Goal: Information Seeking & Learning: Check status

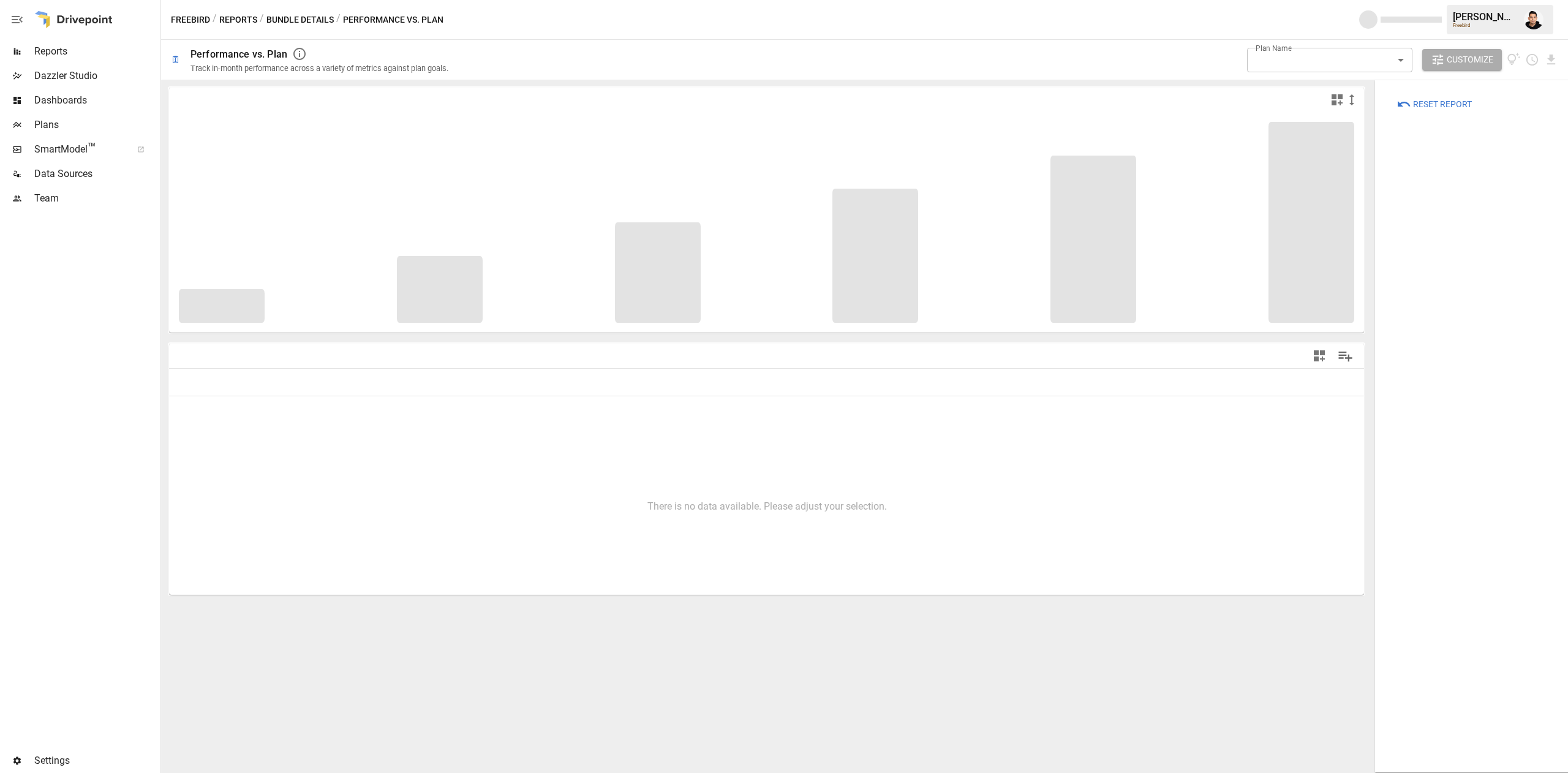
type input "**********"
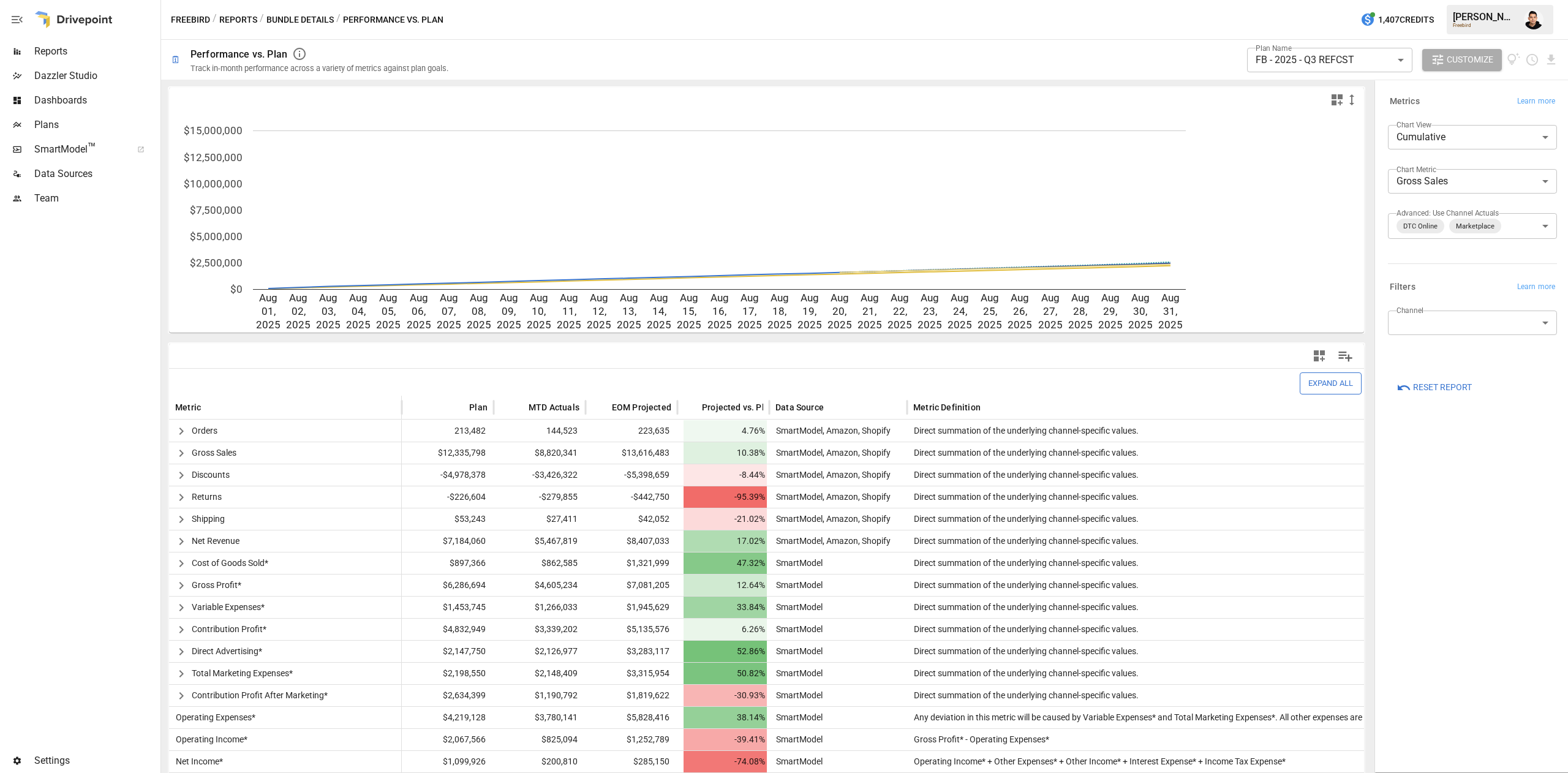
click at [248, 21] on button "Reports" at bounding box center [238, 20] width 38 height 16
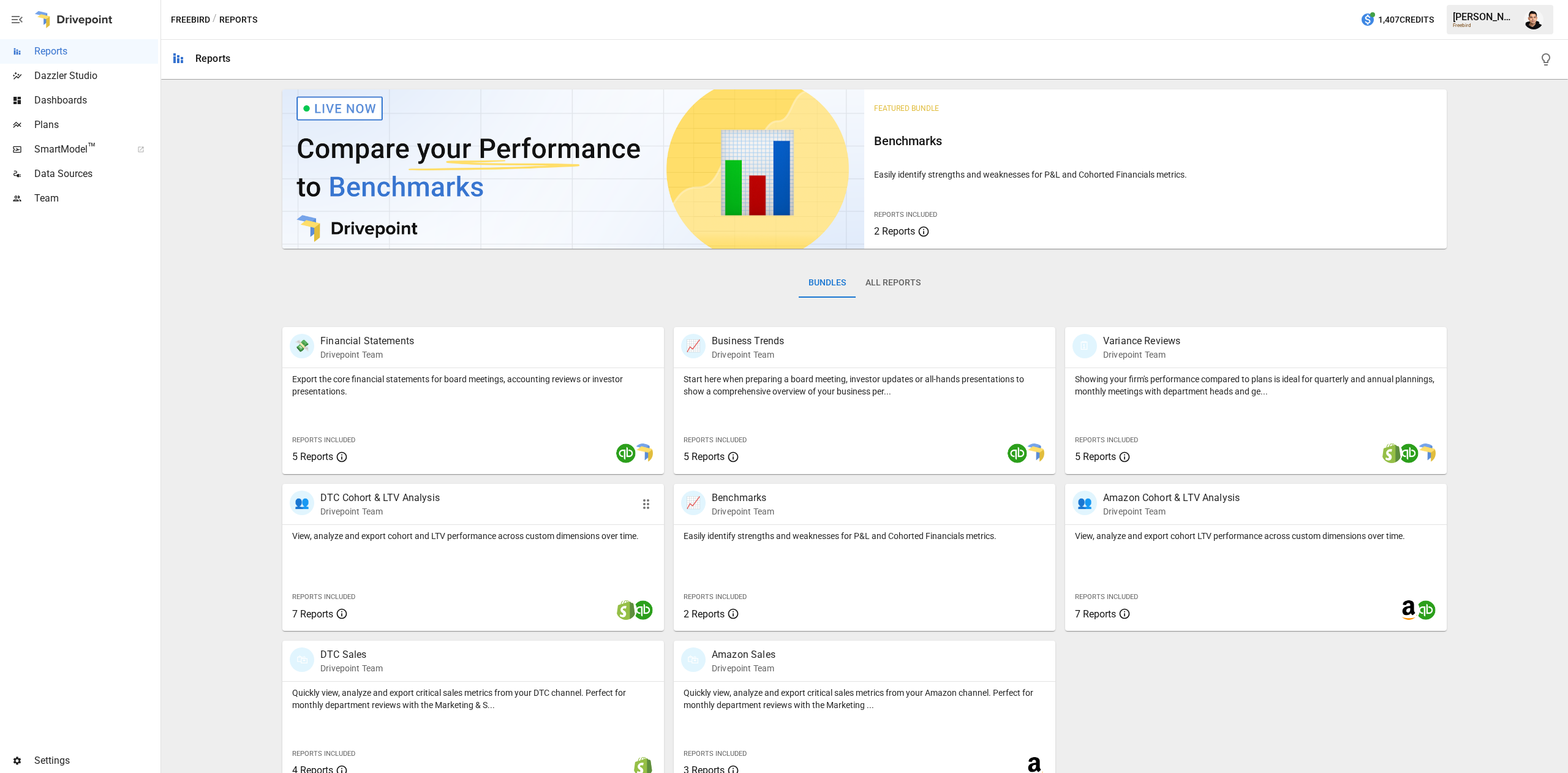
scroll to position [20, 0]
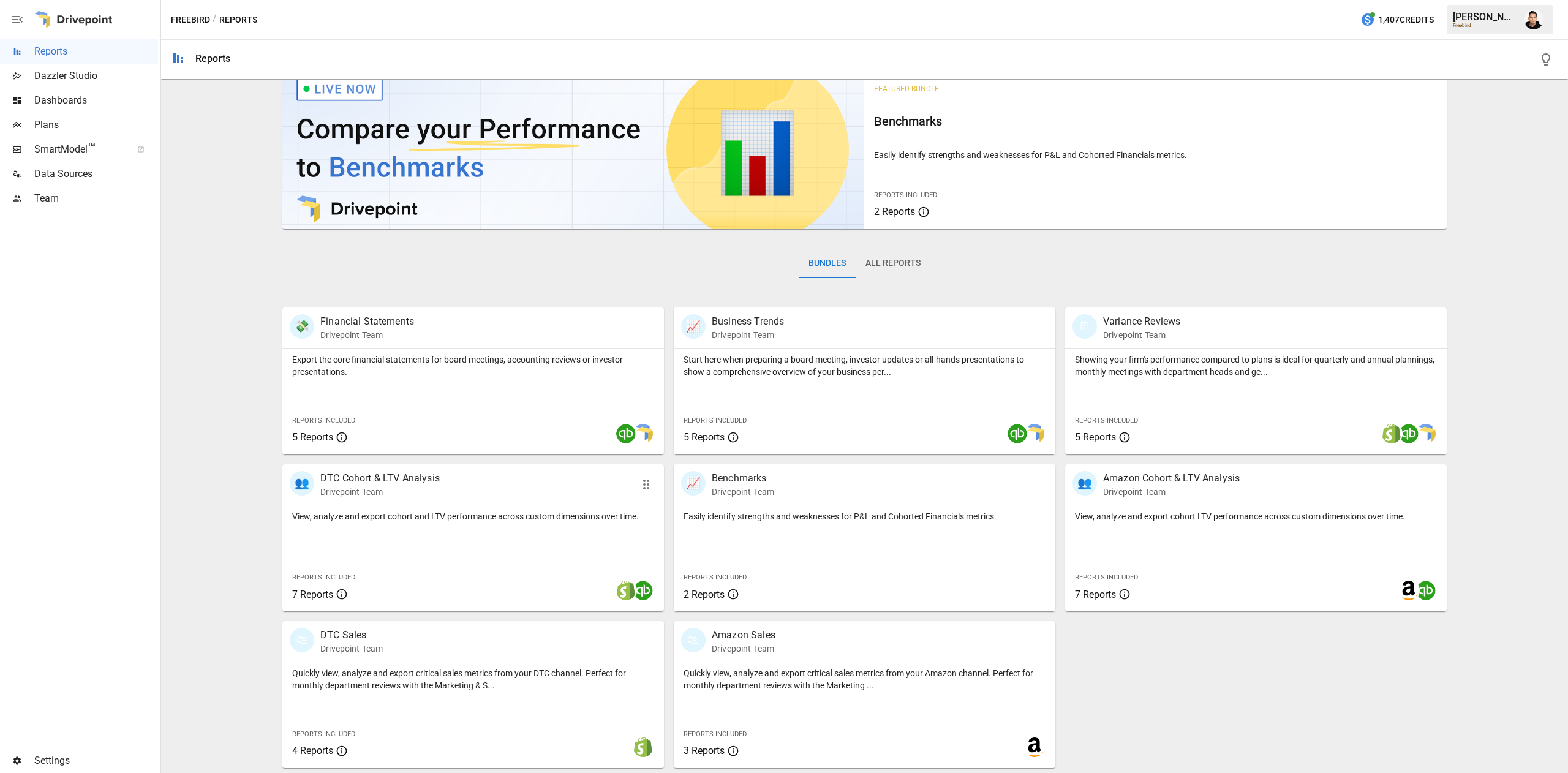
click at [466, 541] on div "View, analyze and export cohort and LTV performance across custom dimensions ov…" at bounding box center [473, 558] width 382 height 106
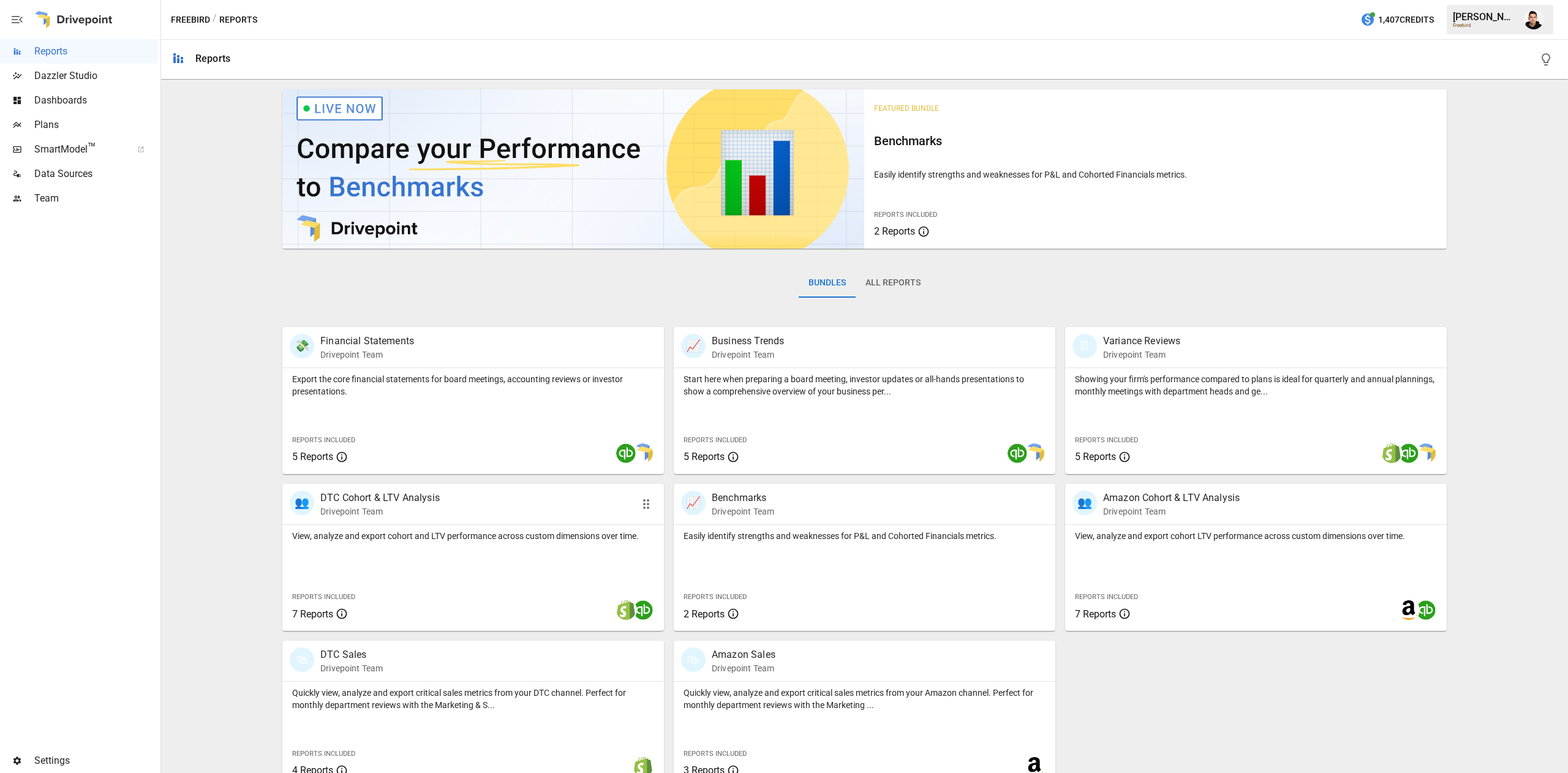
scroll to position [20, 0]
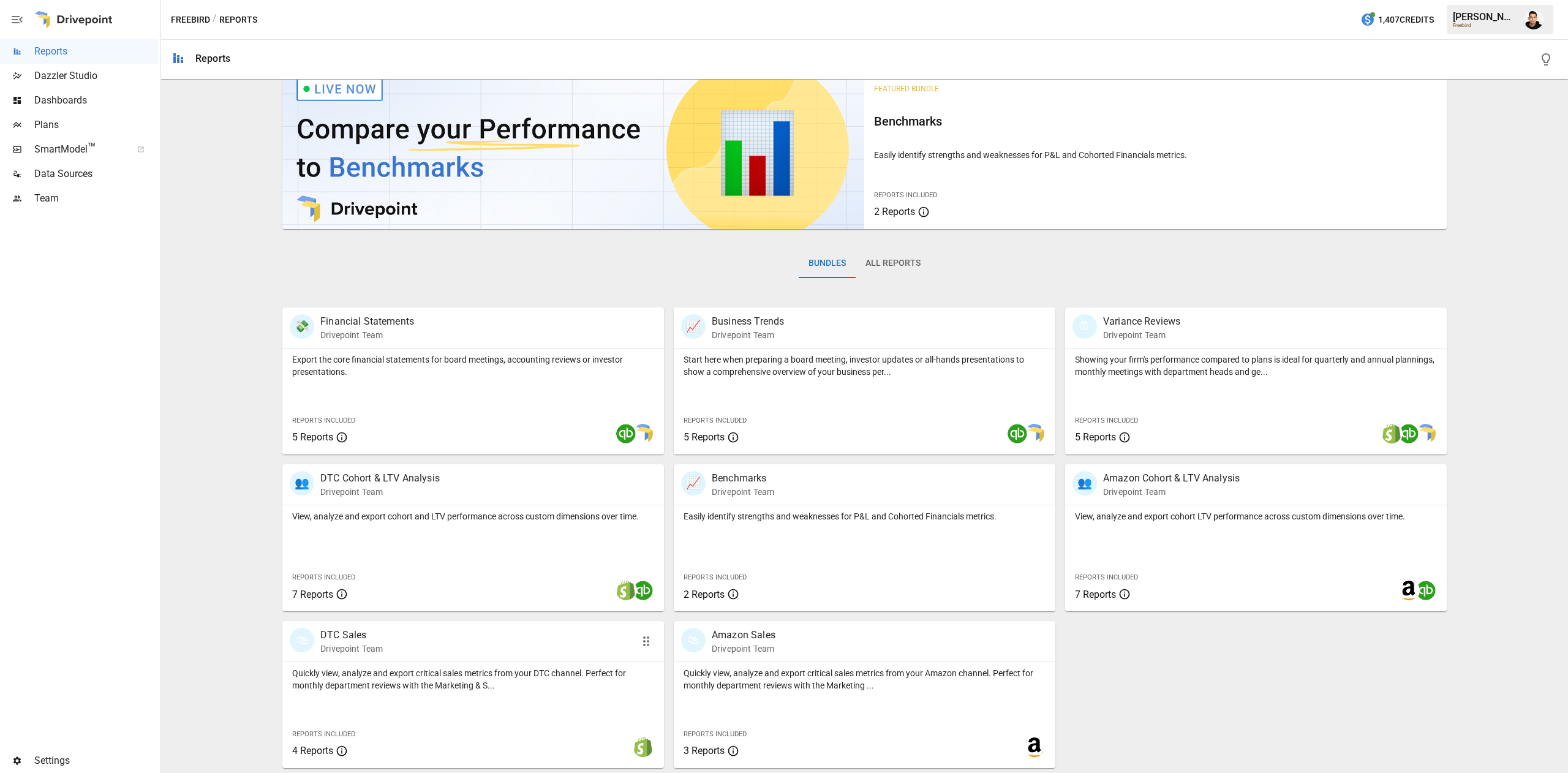
click at [478, 672] on p "Quickly view, analyze and export critical sales metrics from your DTC channel. …" at bounding box center [473, 679] width 362 height 25
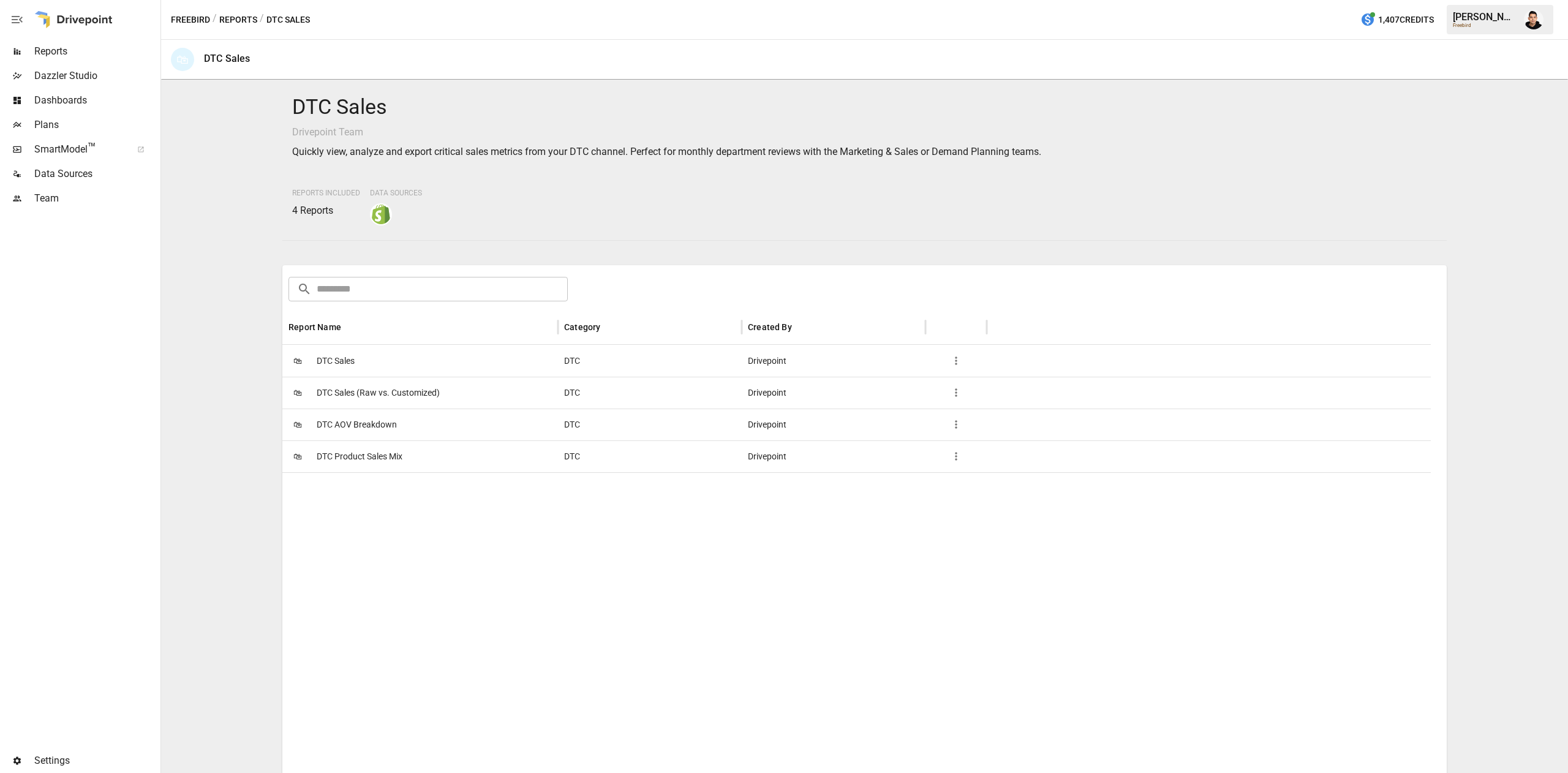
click at [329, 357] on span "DTC Sales" at bounding box center [335, 361] width 38 height 31
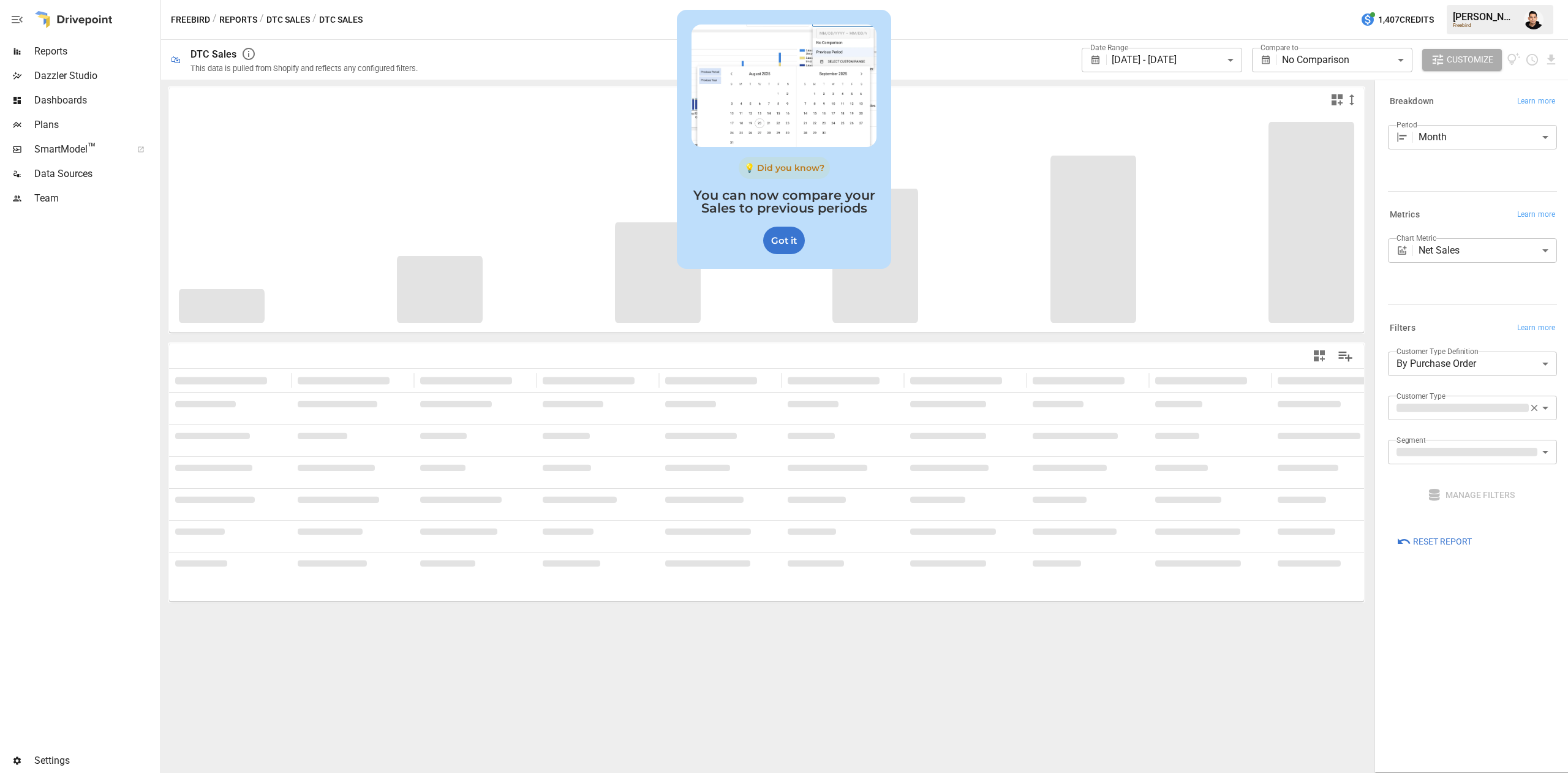
drag, startPoint x: 814, startPoint y: 64, endPoint x: 823, endPoint y: 73, distance: 12.7
click at [819, 72] on div at bounding box center [784, 86] width 185 height 123
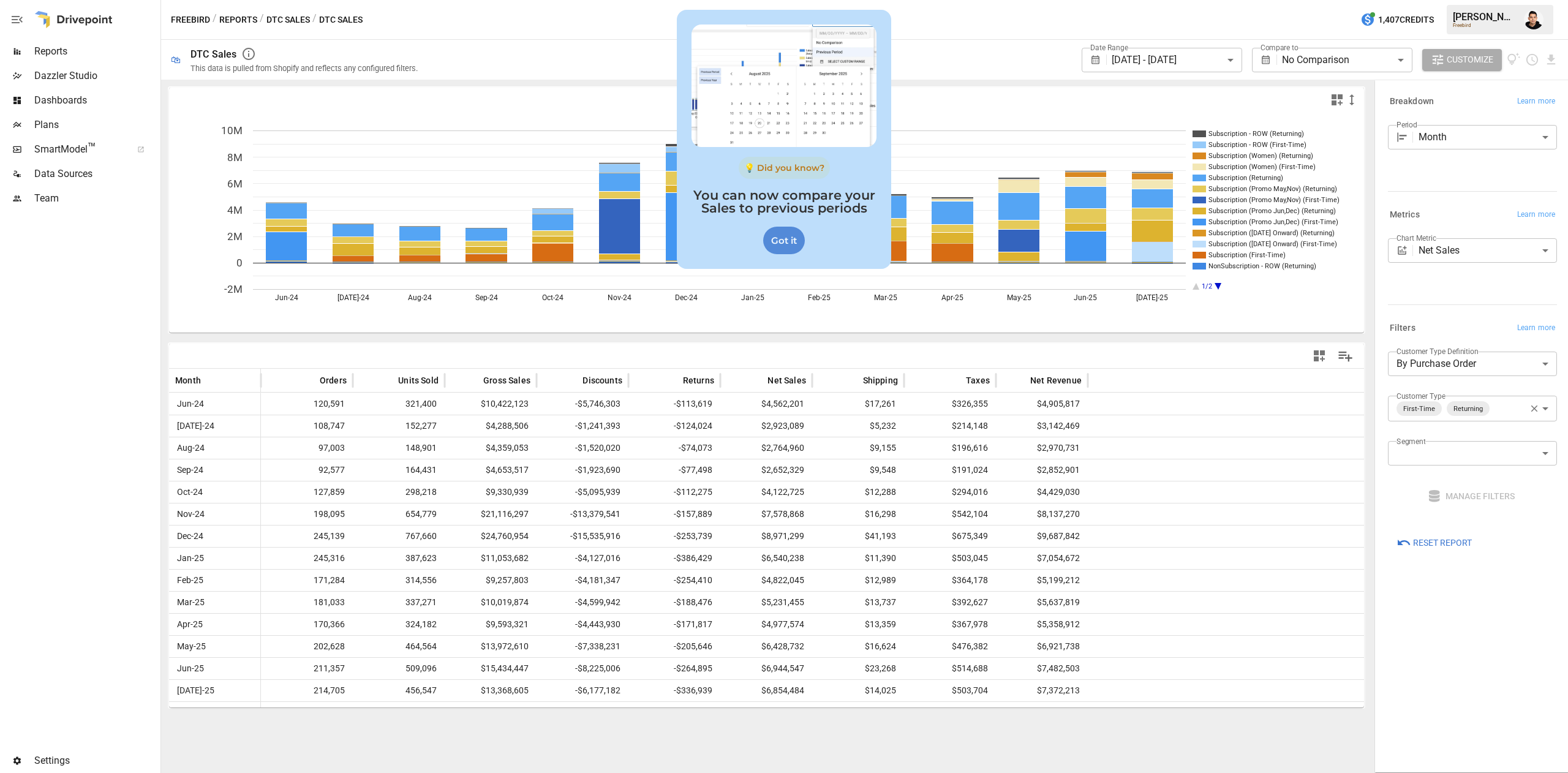
click at [791, 246] on div "Got it" at bounding box center [784, 240] width 42 height 28
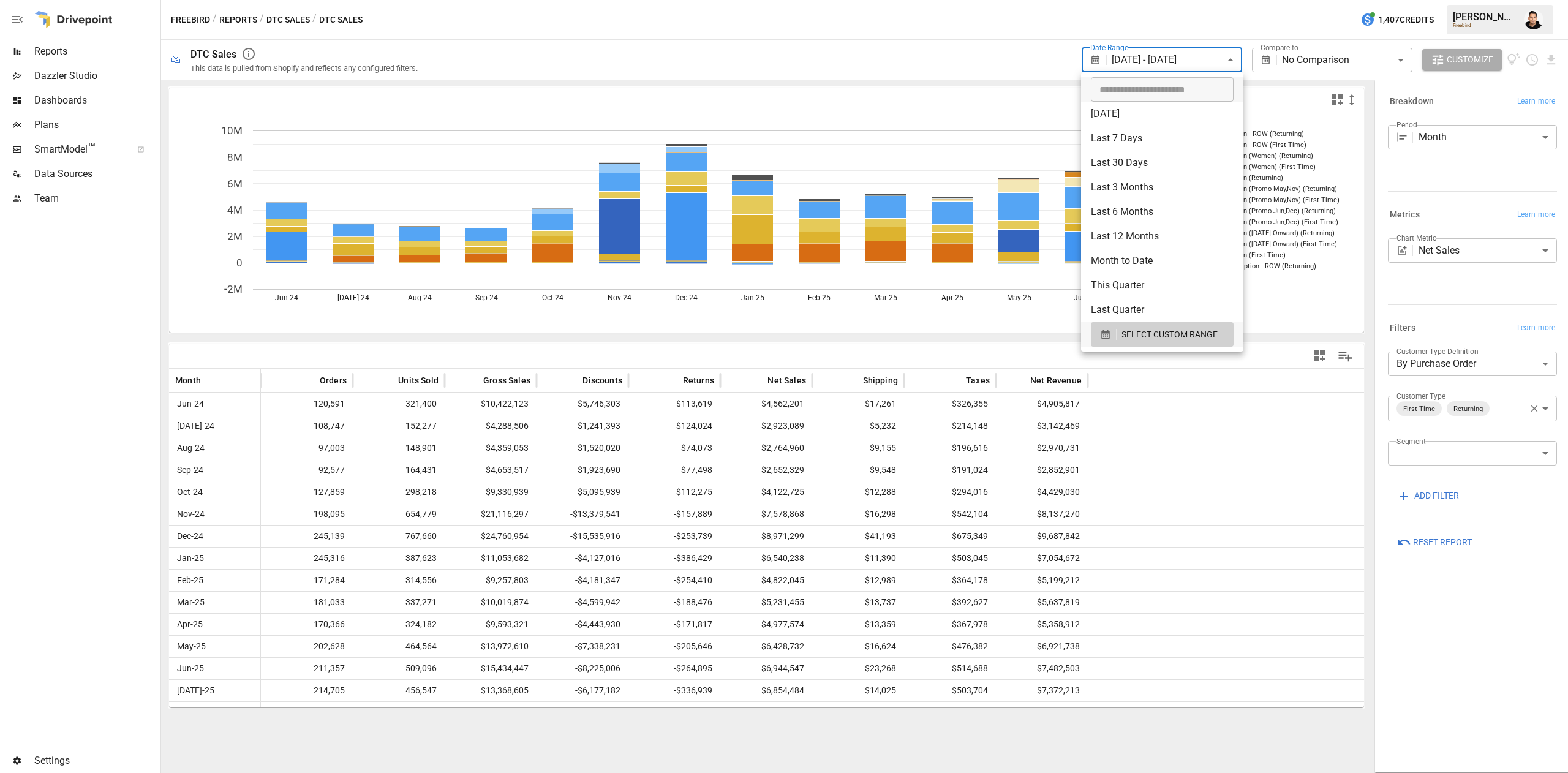
click at [1174, 0] on body "**********" at bounding box center [784, 0] width 1568 height 0
click at [1126, 336] on span "SELECT CUSTOM RANGE" at bounding box center [1170, 334] width 96 height 16
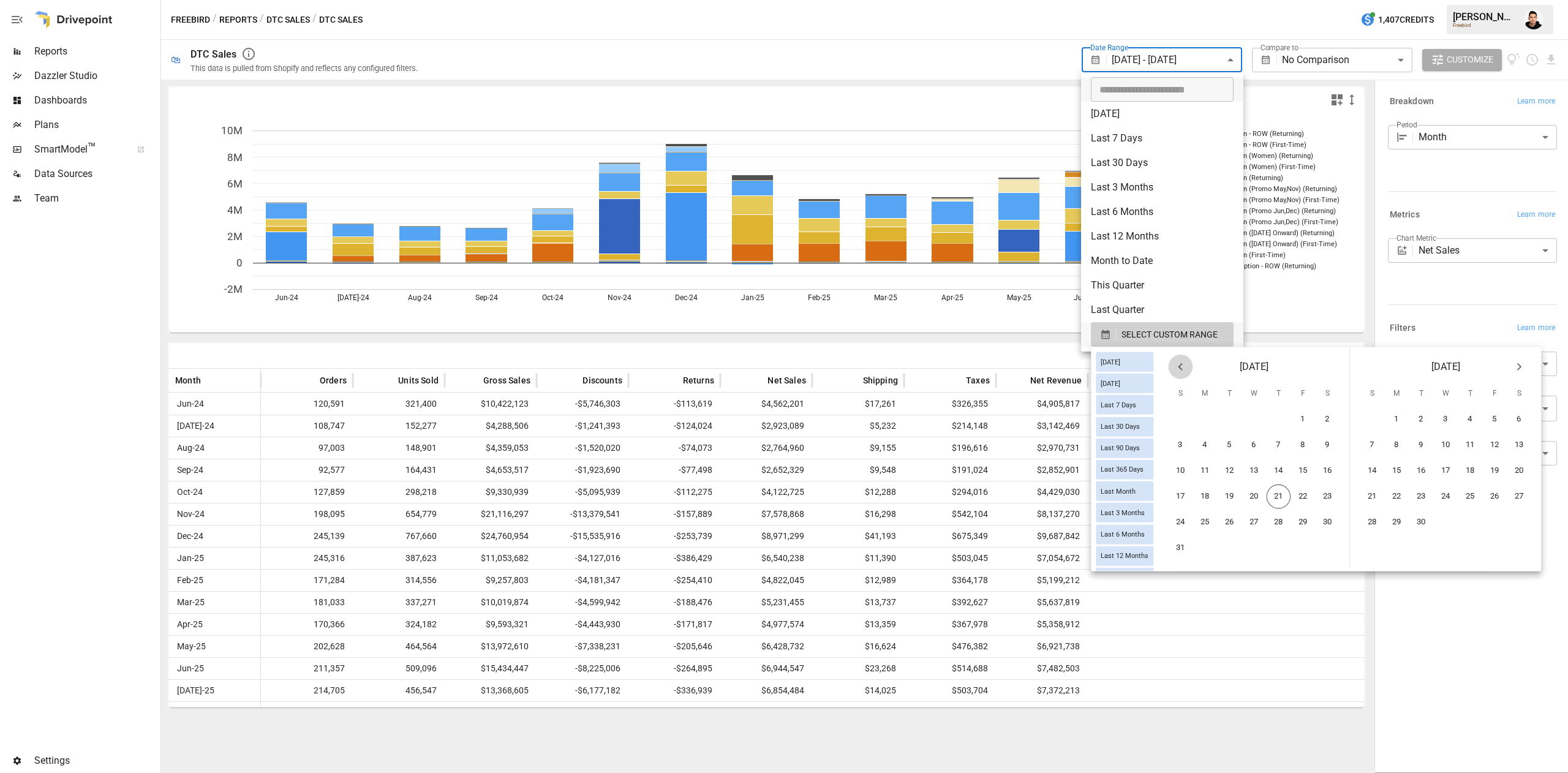
click at [1188, 366] on icon "Previous month" at bounding box center [1180, 367] width 15 height 15
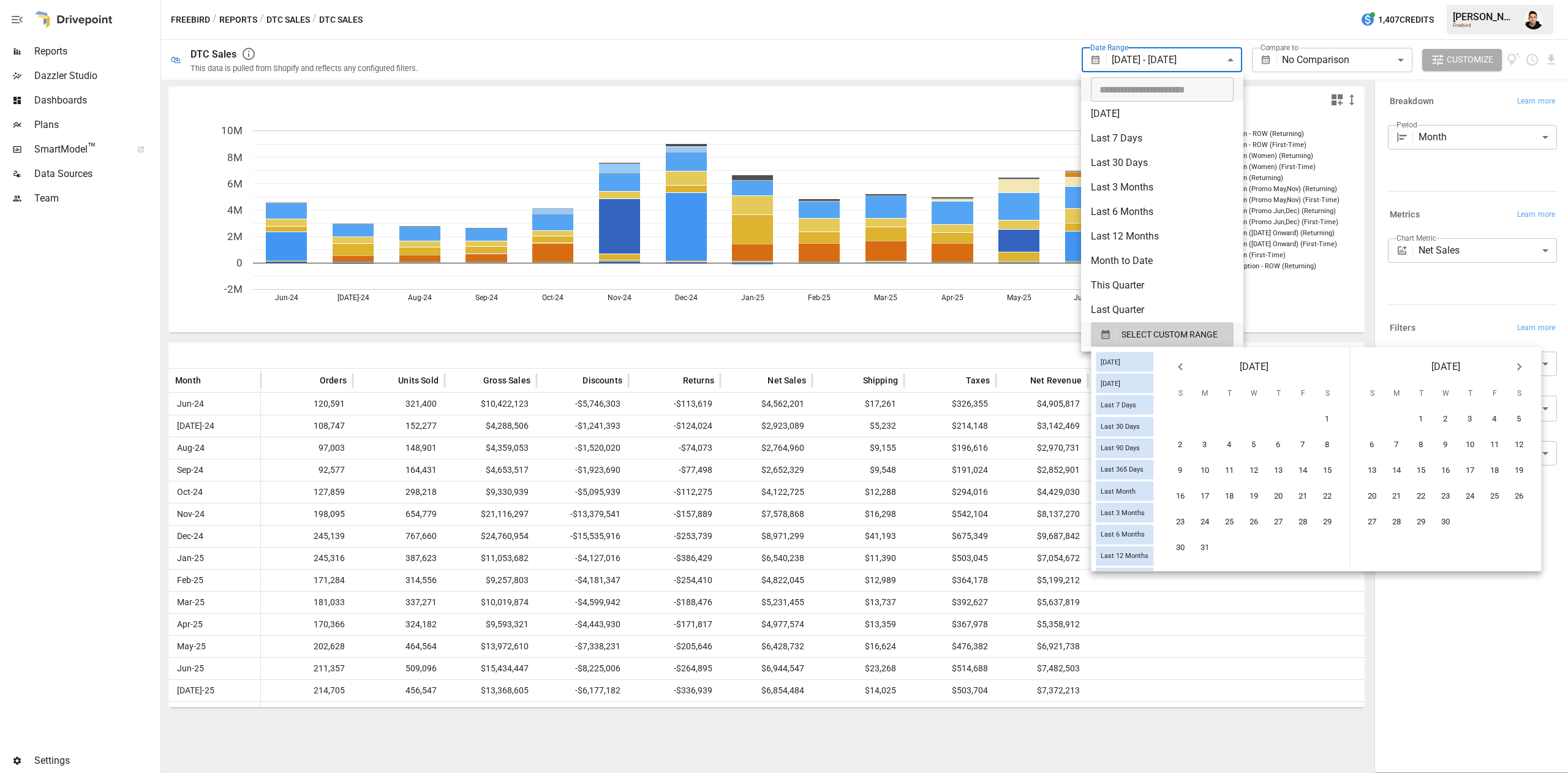
click at [1188, 366] on icon "Previous month" at bounding box center [1180, 367] width 15 height 15
click at [1267, 418] on button "1" at bounding box center [1255, 419] width 25 height 25
click at [1526, 360] on icon "Next month" at bounding box center [1519, 367] width 15 height 15
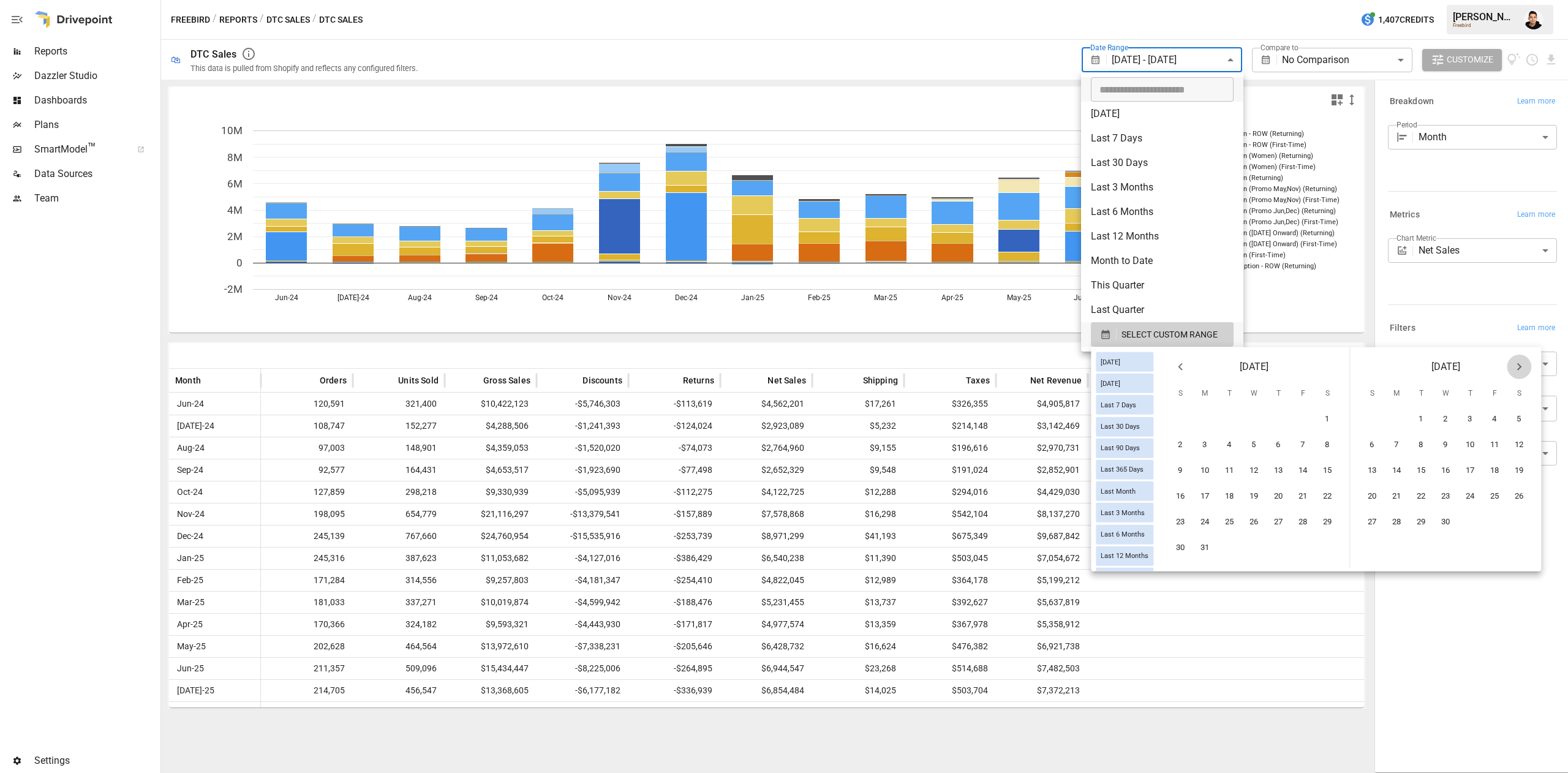
click at [1526, 360] on icon "Next month" at bounding box center [1519, 367] width 15 height 15
click at [1479, 494] on button "21" at bounding box center [1471, 497] width 25 height 25
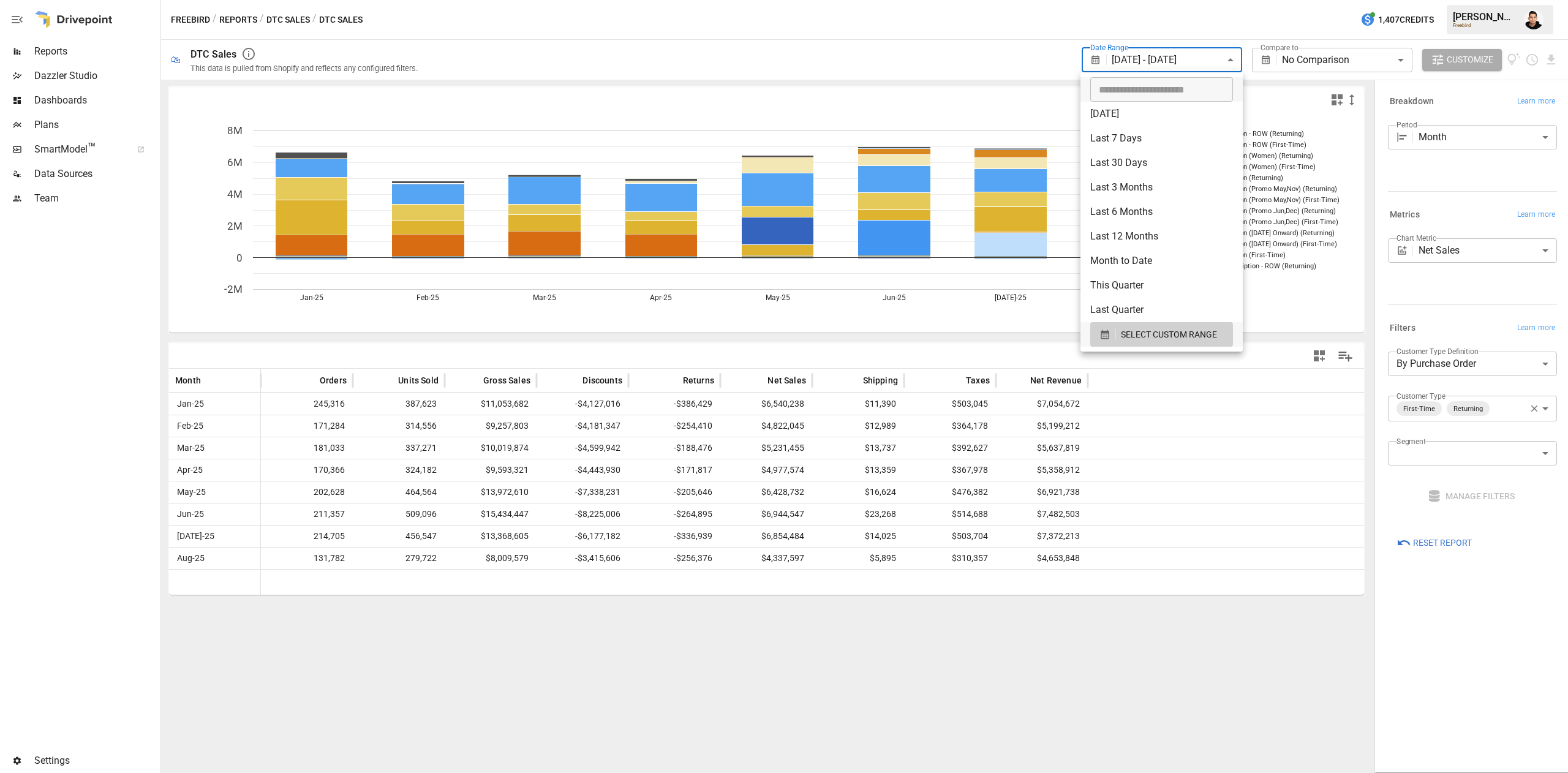
click at [1054, 763] on div at bounding box center [784, 386] width 1568 height 773
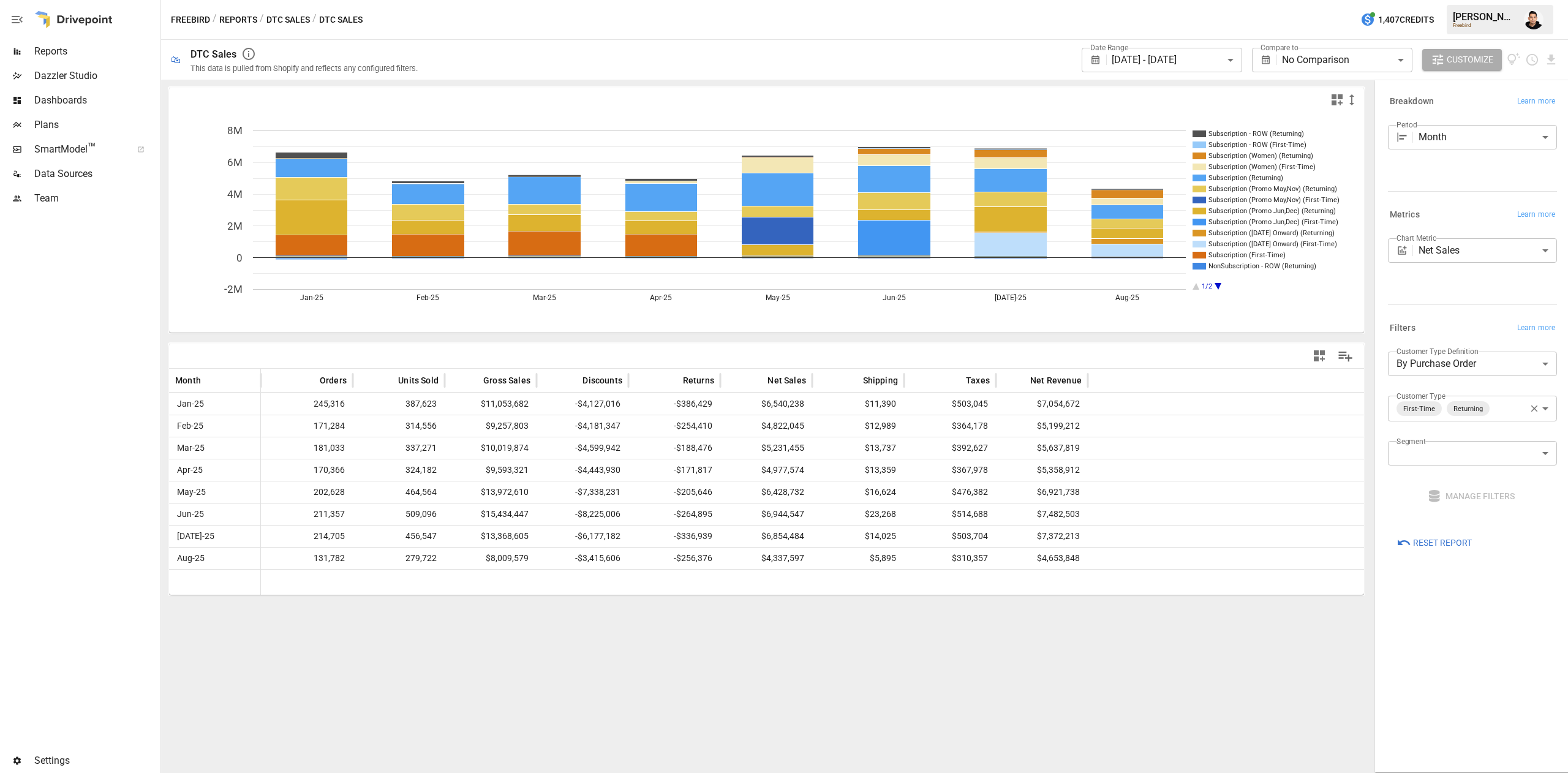
click at [998, 700] on div "Subscription - ROW (Returning) Subscription - ROW (First-Time) Subscription (Wo…" at bounding box center [766, 426] width 1211 height 693
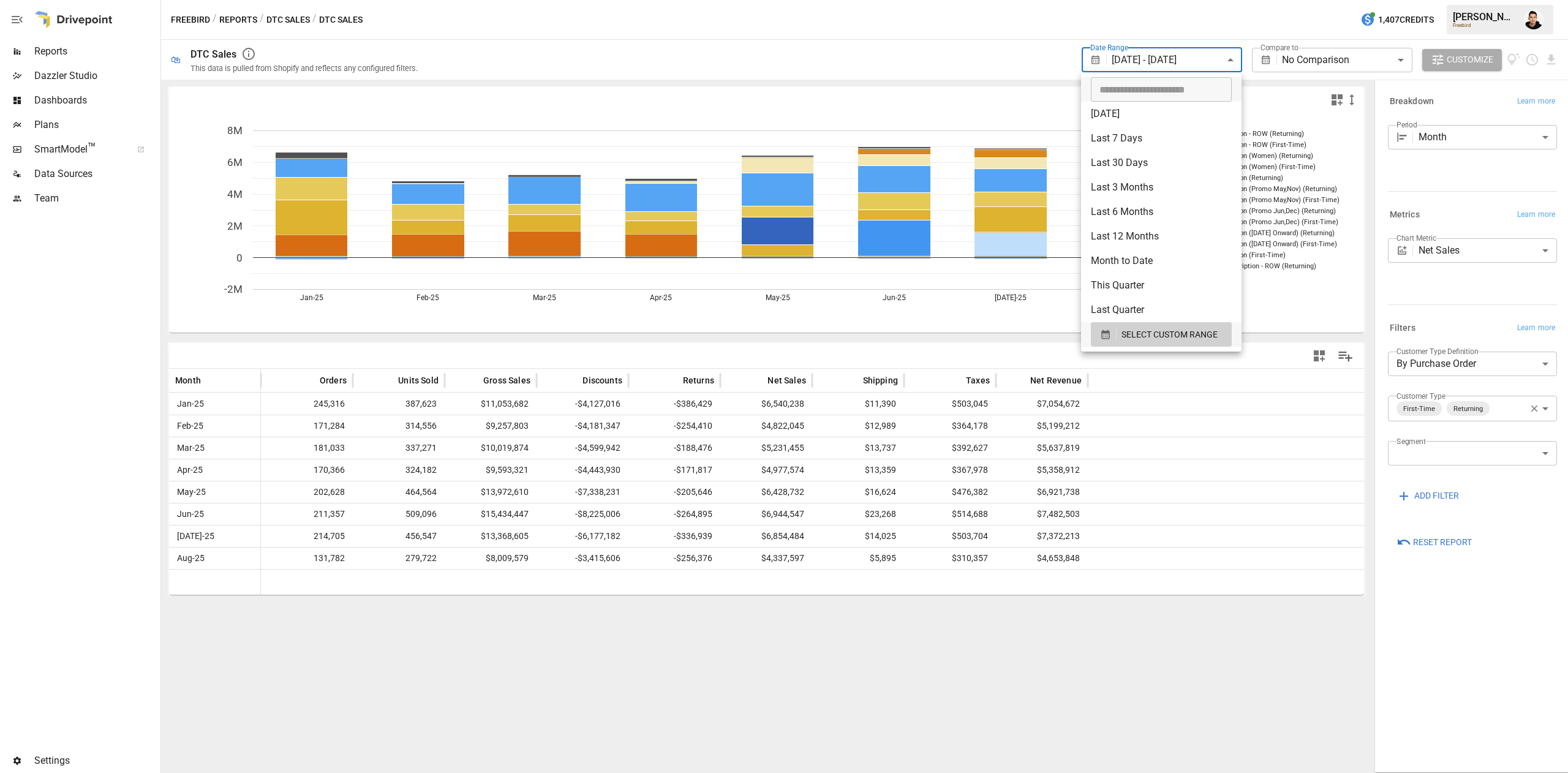
click at [1186, 0] on body "**********" at bounding box center [784, 0] width 1568 height 0
click at [1118, 342] on div "SELECT CUSTOM RANGE" at bounding box center [1162, 334] width 123 height 16
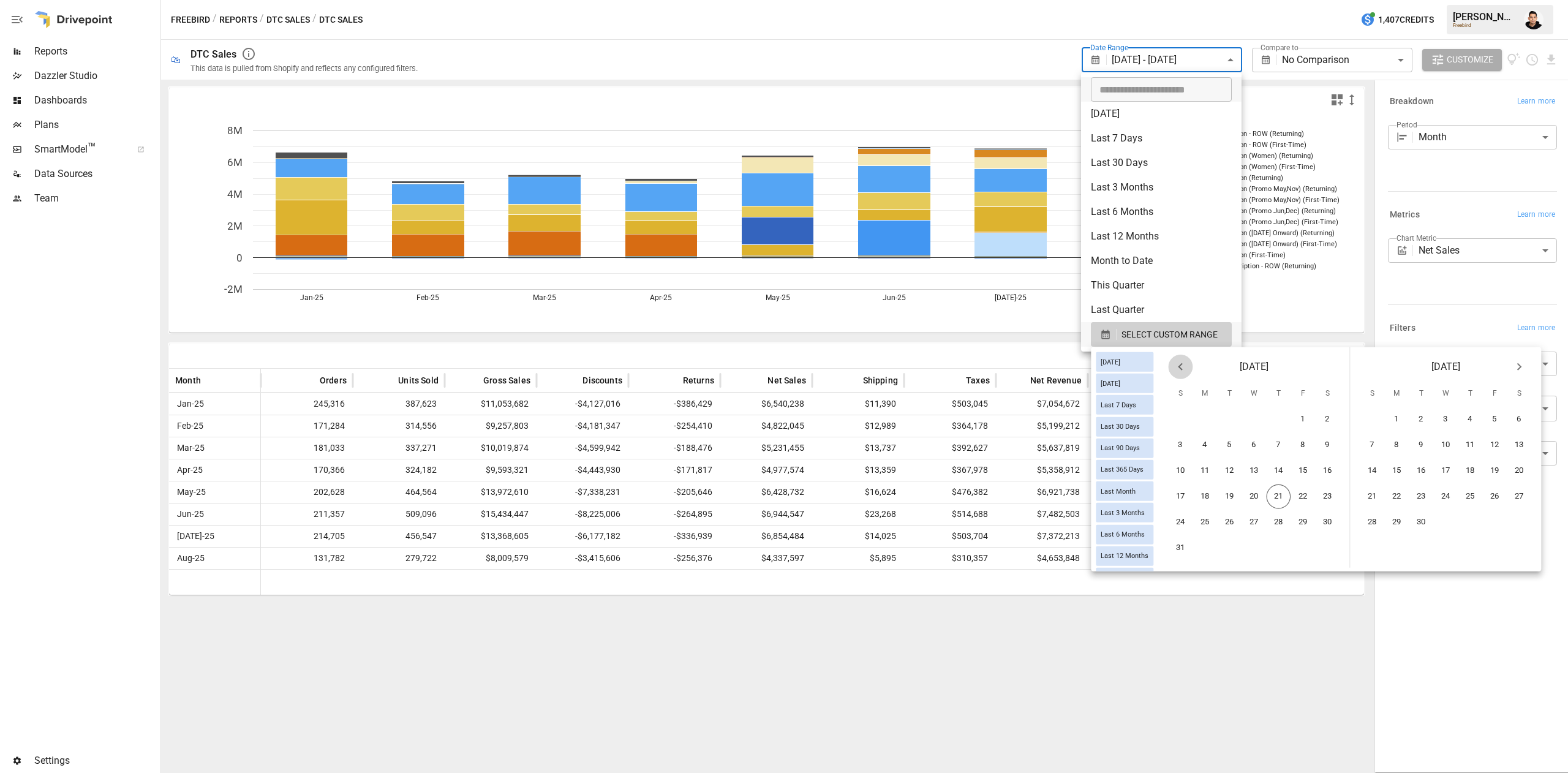
click at [1188, 371] on icon "Previous month" at bounding box center [1180, 367] width 15 height 15
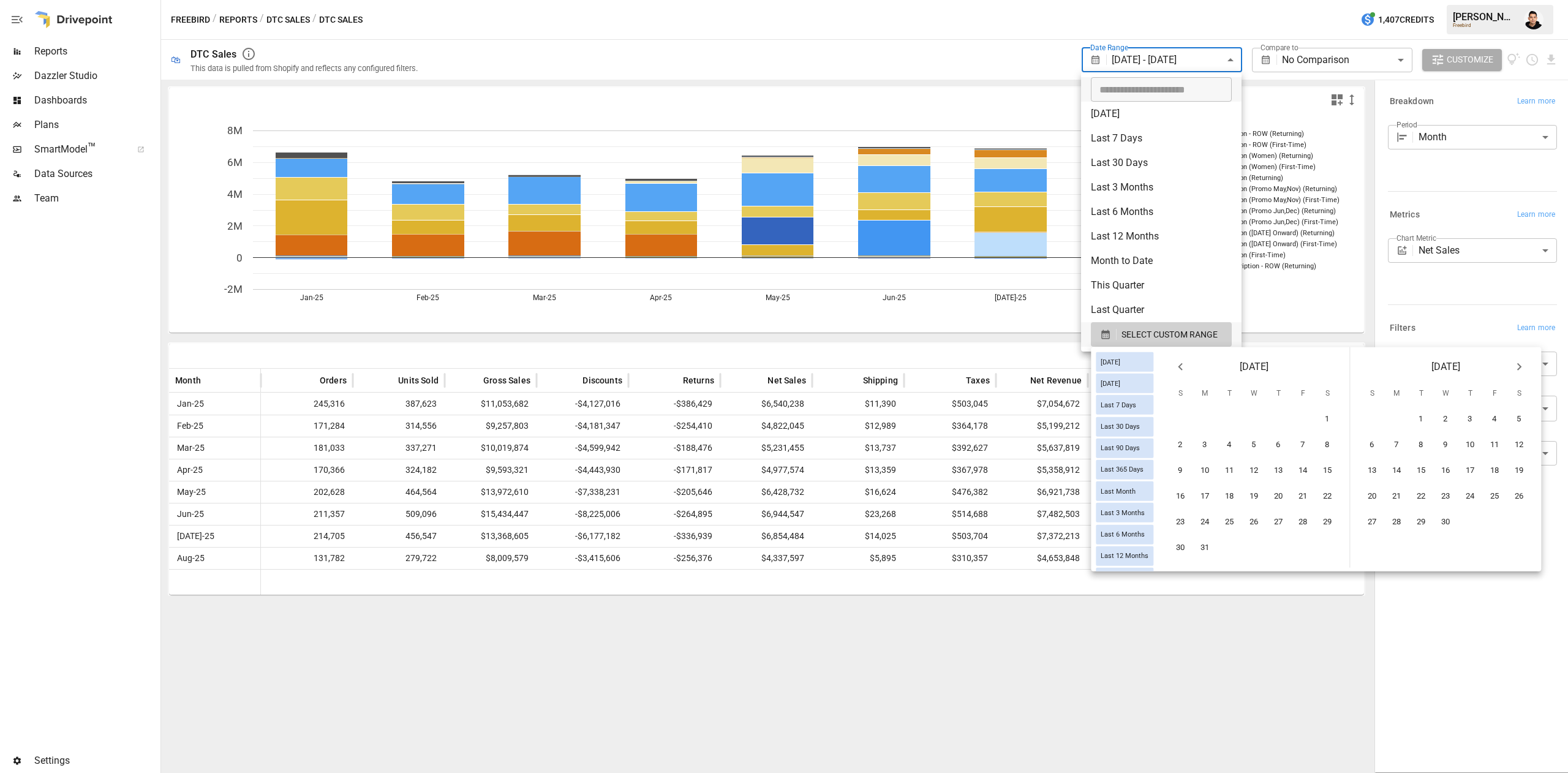
click at [1188, 371] on icon "Previous month" at bounding box center [1180, 367] width 15 height 15
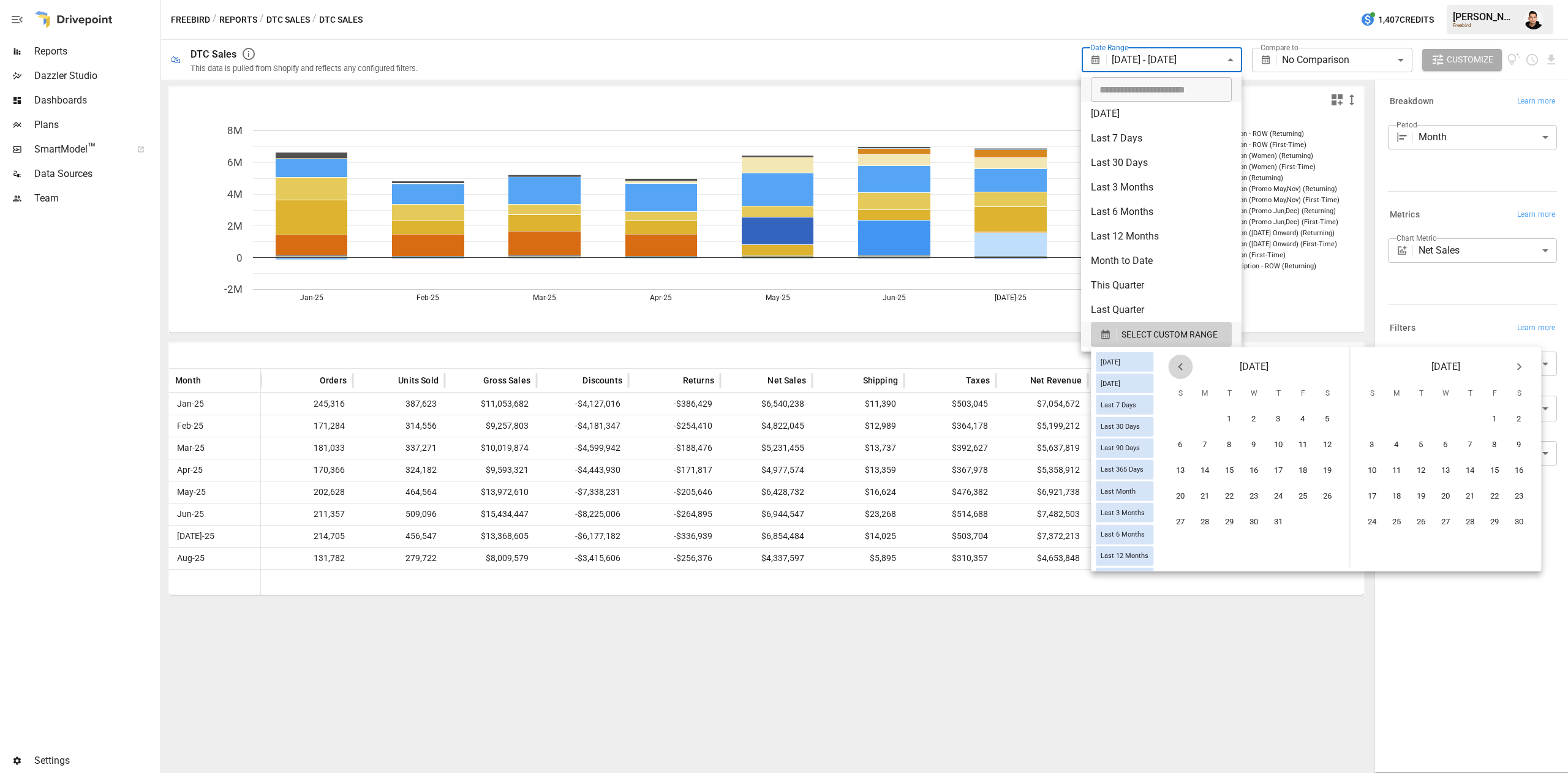
click at [1188, 371] on icon "Previous month" at bounding box center [1180, 367] width 15 height 15
click at [1218, 413] on button "1" at bounding box center [1206, 419] width 25 height 25
click at [1526, 372] on icon "Next month" at bounding box center [1519, 367] width 15 height 15
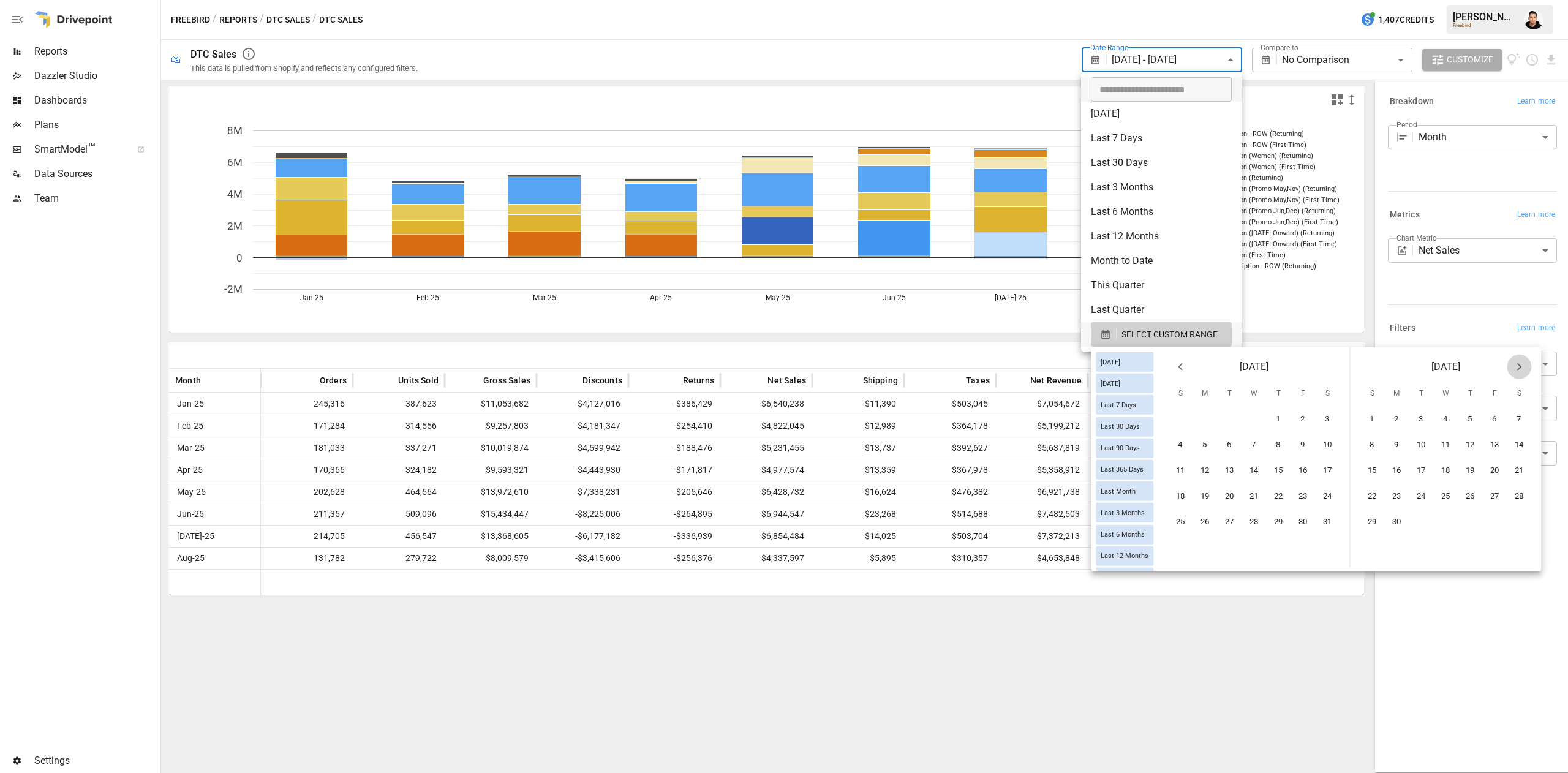
click at [1526, 372] on icon "Next month" at bounding box center [1519, 367] width 15 height 15
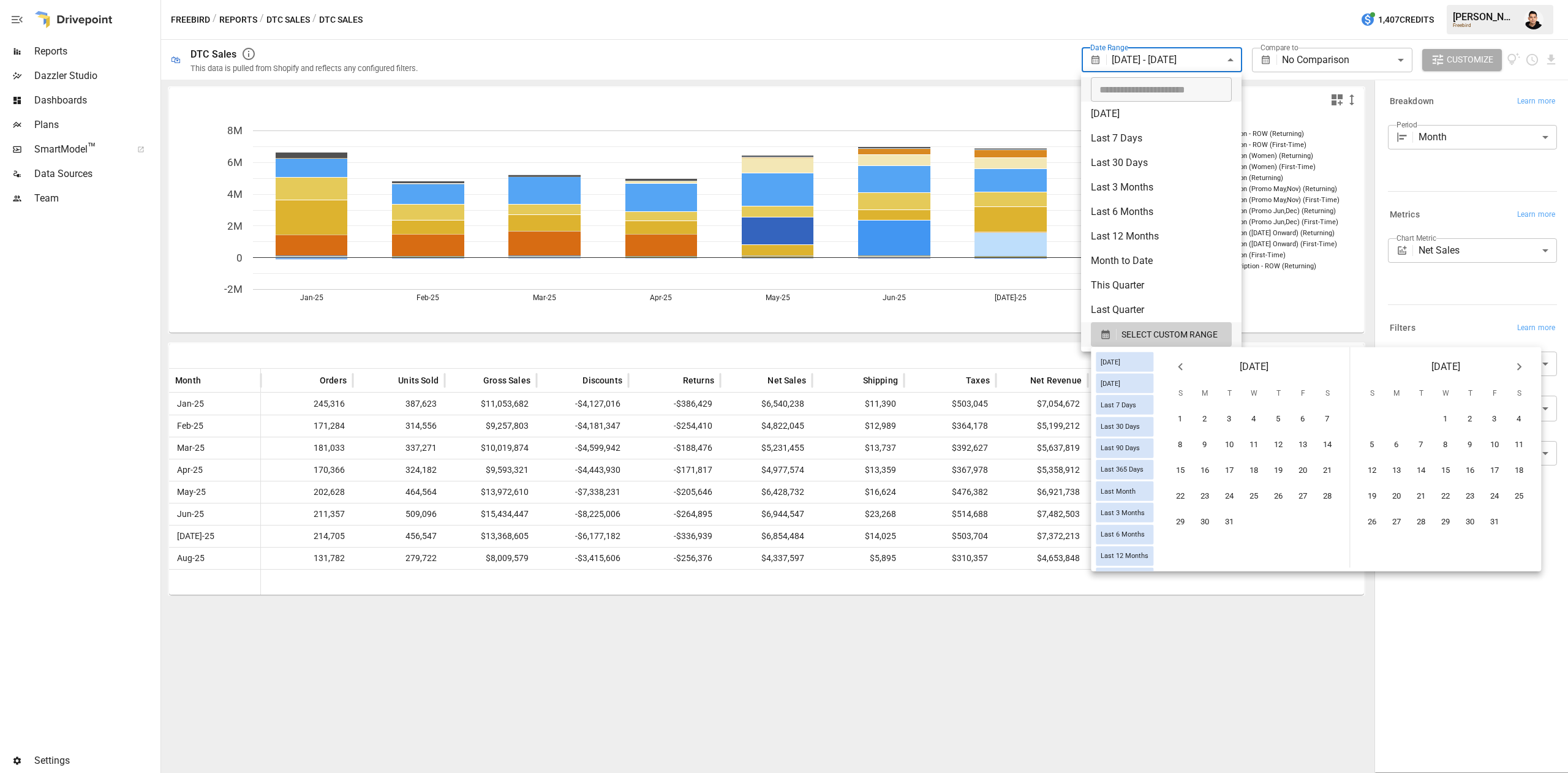
scroll to position [0, 0]
click at [1526, 372] on icon "Next month" at bounding box center [1519, 367] width 15 height 15
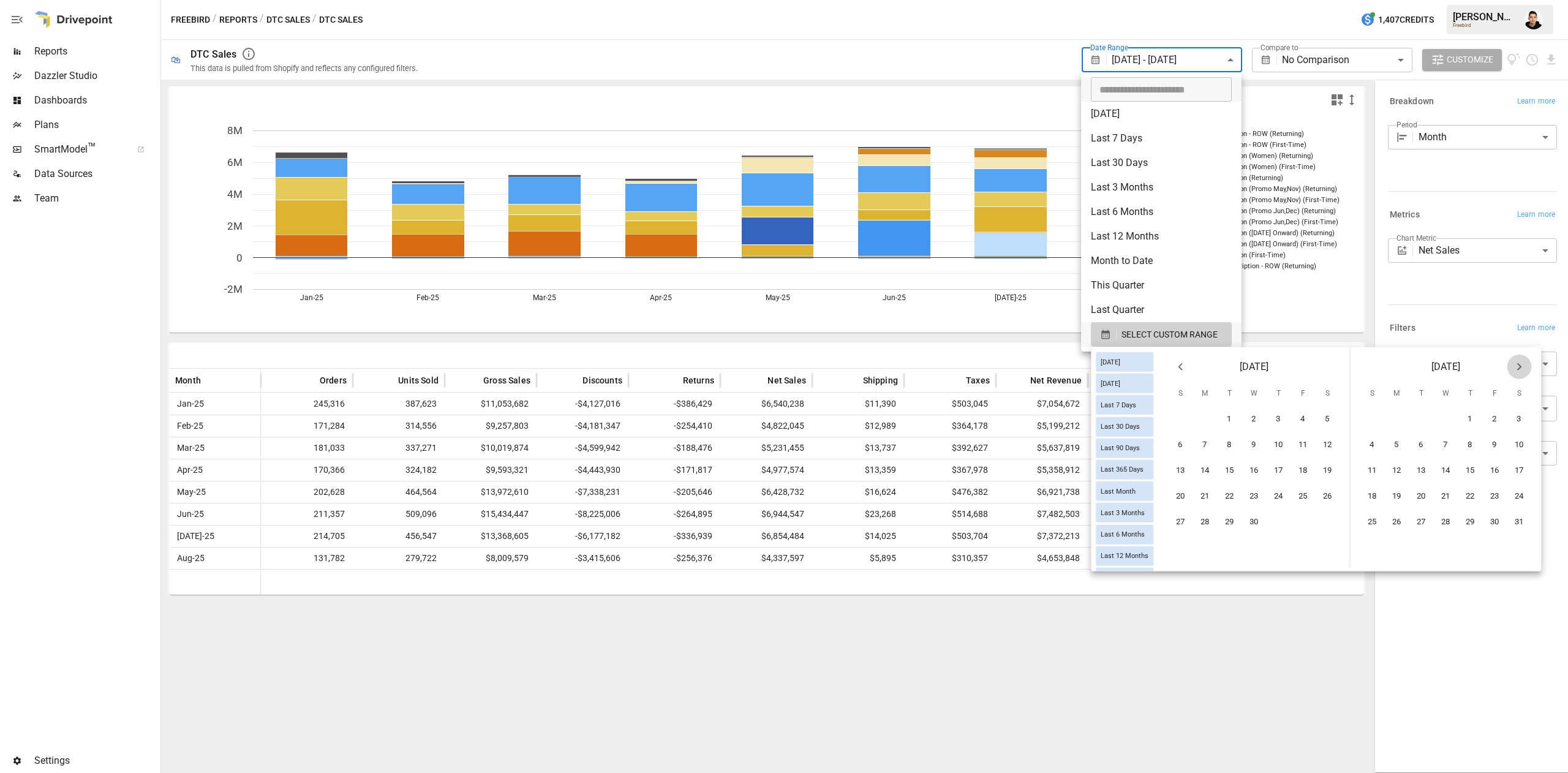
click at [1526, 372] on icon "Next month" at bounding box center [1519, 367] width 15 height 15
click at [1531, 374] on button "Next month" at bounding box center [1519, 367] width 25 height 25
click at [1483, 489] on button "21" at bounding box center [1471, 497] width 25 height 25
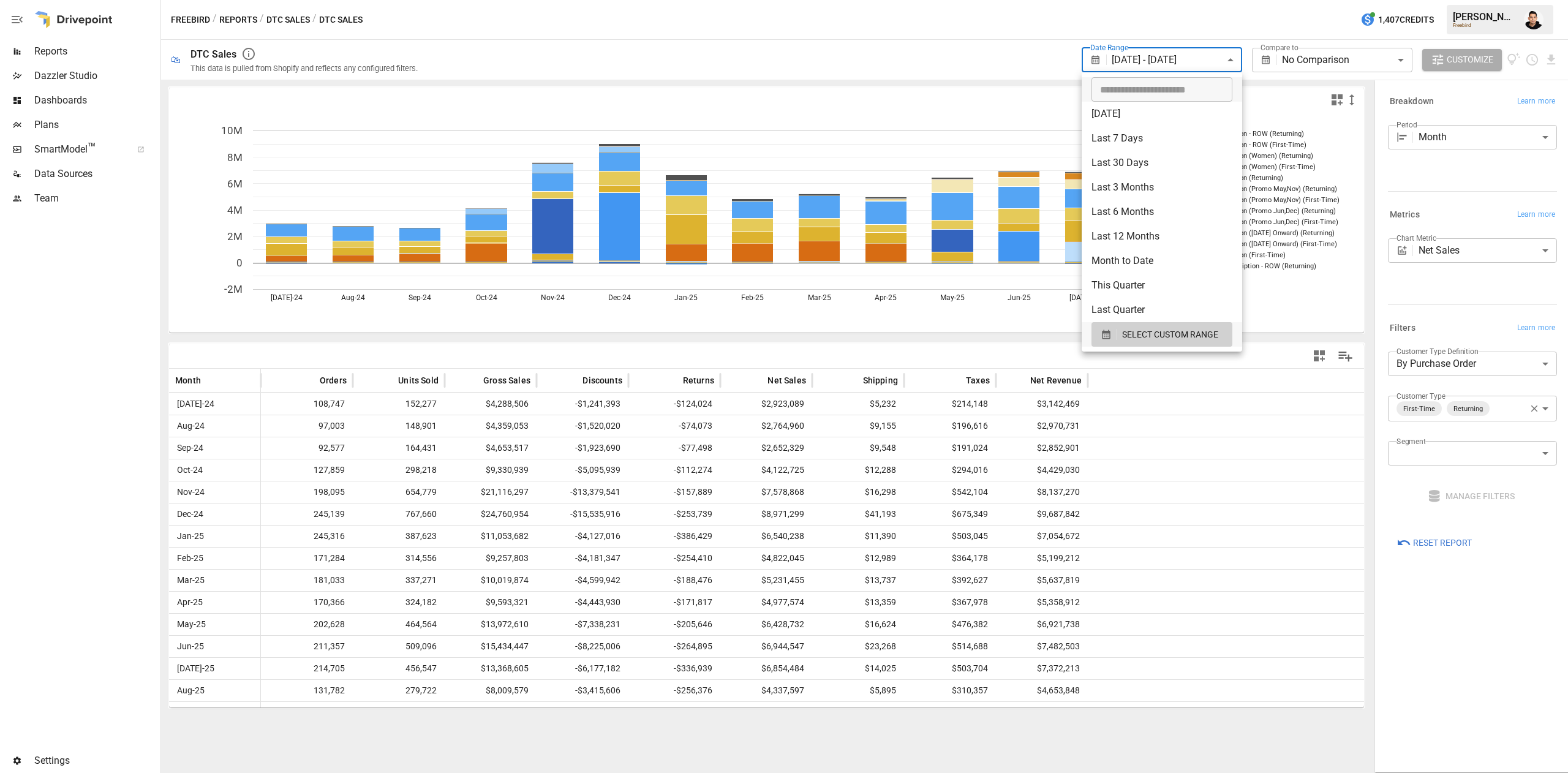
click at [1201, 705] on div at bounding box center [784, 386] width 1568 height 773
